Goal: Transaction & Acquisition: Purchase product/service

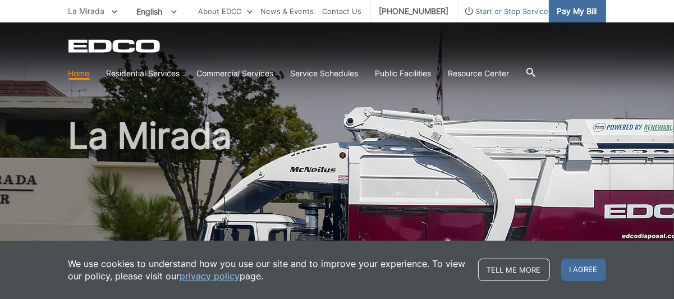
drag, startPoint x: 0, startPoint y: 0, endPoint x: 567, endPoint y: 12, distance: 567.6
click at [567, 12] on span "Pay My Bill" at bounding box center [577, 11] width 40 height 12
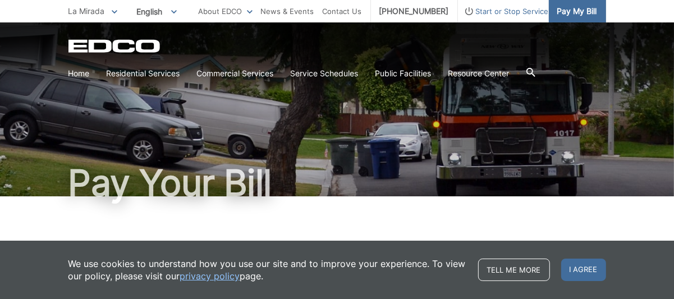
click at [584, 7] on span "Pay My Bill" at bounding box center [577, 11] width 40 height 12
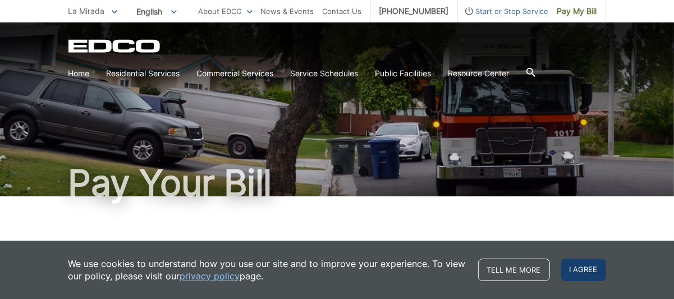
click at [580, 271] on span "I agree" at bounding box center [583, 270] width 45 height 22
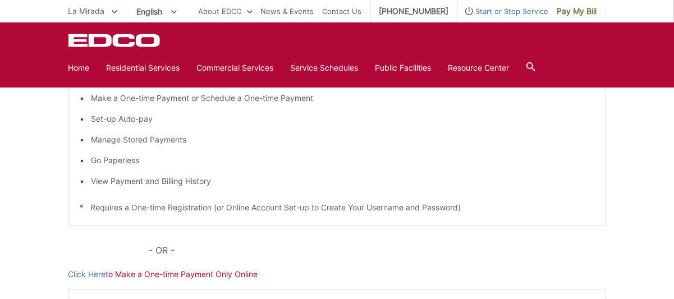
scroll to position [281, 0]
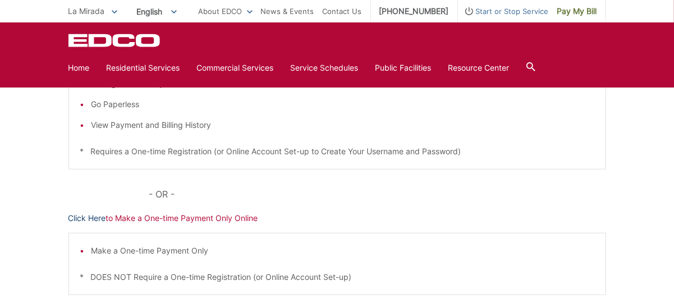
click at [89, 218] on link "Click Here" at bounding box center [87, 218] width 38 height 12
